Goal: Task Accomplishment & Management: Manage account settings

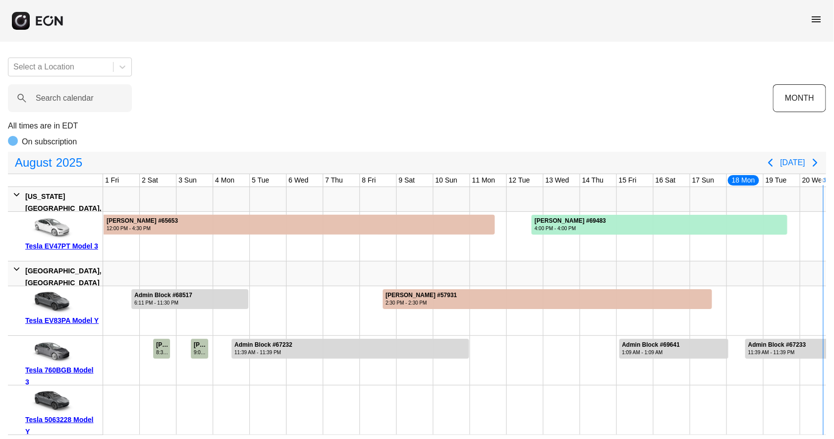
click at [814, 22] on span "menu" at bounding box center [816, 19] width 12 height 12
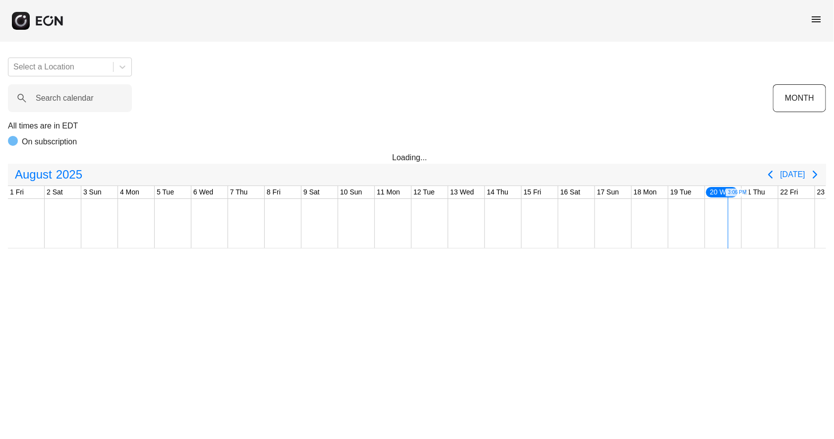
scroll to position [0, 318]
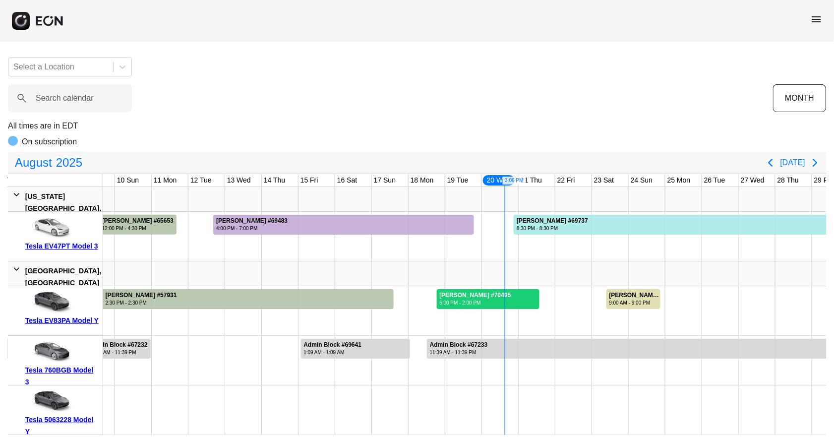
click at [519, 298] on div at bounding box center [488, 299] width 103 height 20
click at [576, 303] on div at bounding box center [573, 310] width 37 height 49
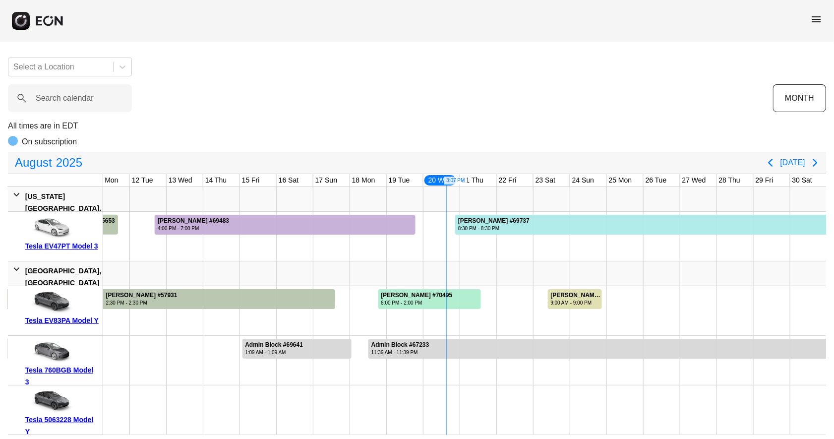
scroll to position [0, 414]
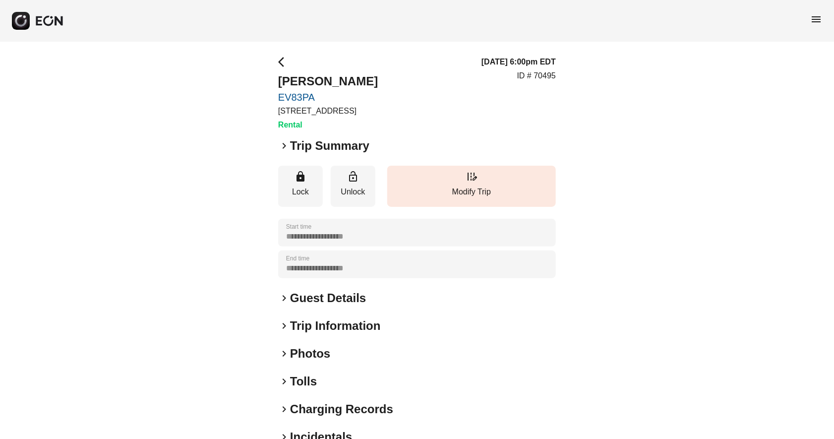
click at [288, 296] on span "keyboard_arrow_right" at bounding box center [284, 298] width 12 height 12
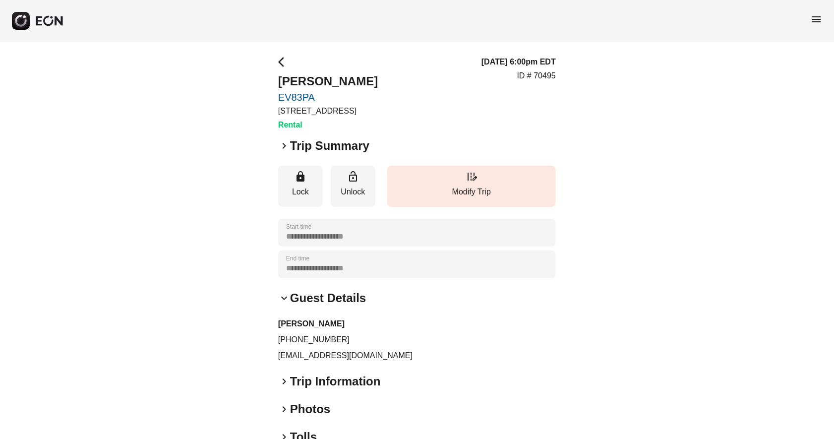
click at [284, 141] on span "keyboard_arrow_right" at bounding box center [284, 146] width 12 height 12
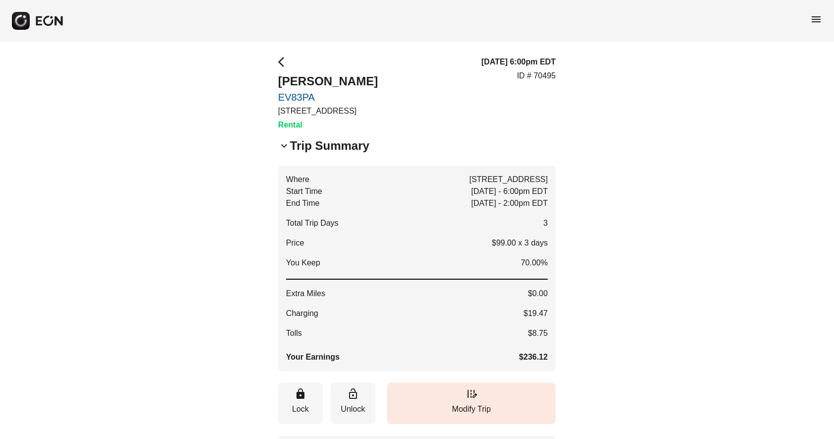
click at [283, 63] on span "arrow_back_ios" at bounding box center [284, 62] width 12 height 12
